Goal: Use online tool/utility: Utilize a website feature to perform a specific function

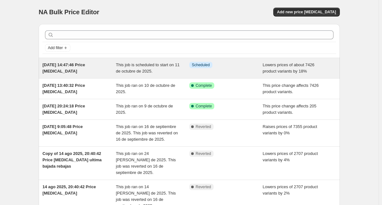
click at [138, 61] on div "[DATE] 14:47:46 Price [MEDICAL_DATA] This job is scheduled to start on 11 de oc…" at bounding box center [189, 68] width 301 height 20
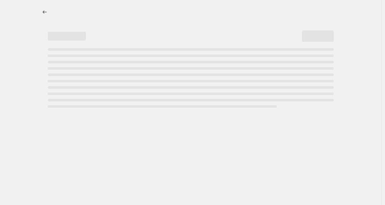
select select "percentage"
select select "remove"
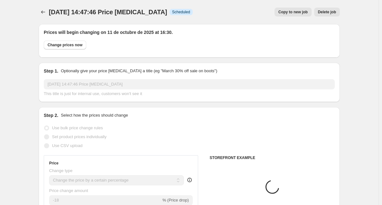
select select "collection"
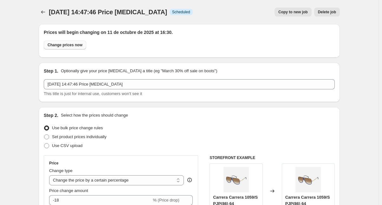
click at [60, 46] on span "Change prices now" at bounding box center [65, 44] width 35 height 5
radio input "true"
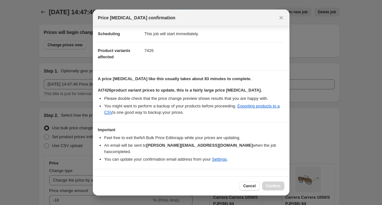
scroll to position [56, 0]
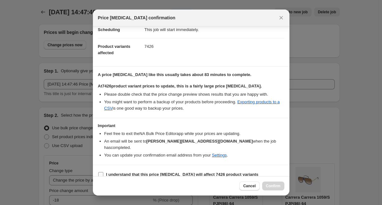
click at [100, 172] on input "I understand that this price change job will affect 7426 product variants" at bounding box center [100, 174] width 5 height 5
checkbox input "true"
click at [264, 185] on button "Confirm" at bounding box center [273, 186] width 22 height 9
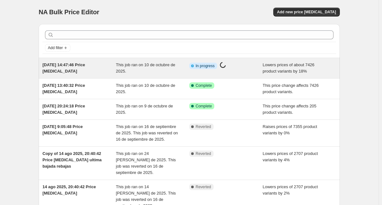
click at [96, 67] on div "[DATE] 14:47:46 Price [MEDICAL_DATA]" at bounding box center [79, 68] width 74 height 13
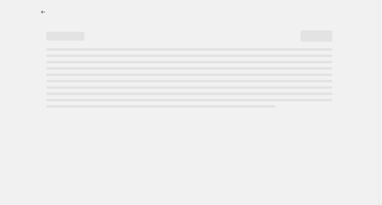
select select "percentage"
select select "remove"
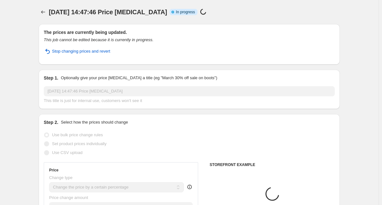
select select "collection"
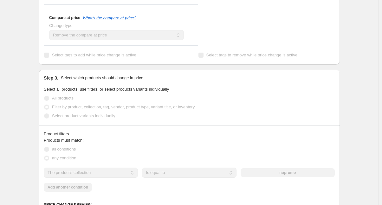
scroll to position [273, 0]
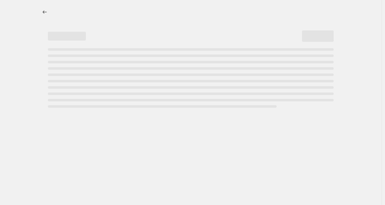
select select "percentage"
select select "remove"
select select "collection"
